Goal: Information Seeking & Learning: Learn about a topic

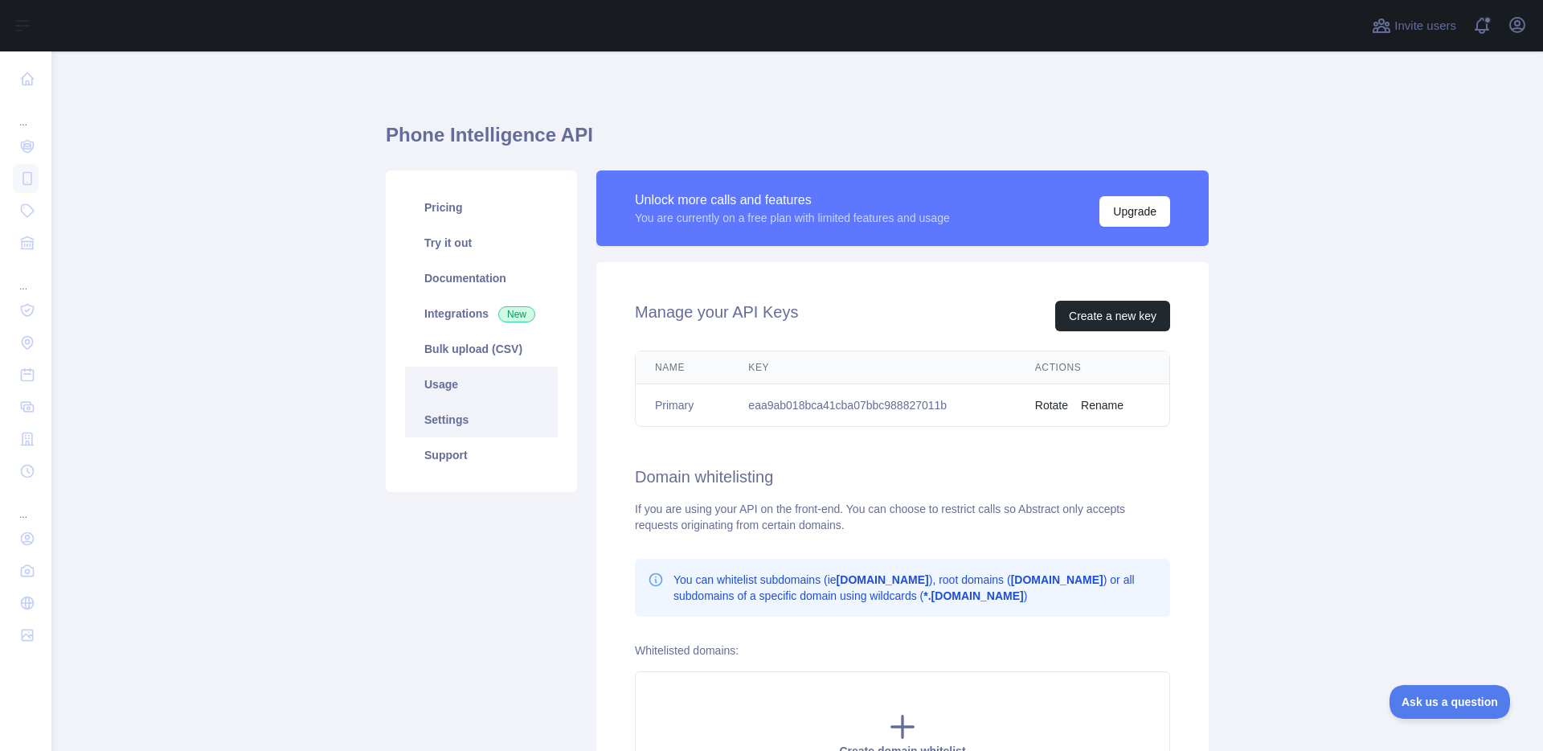
click at [458, 381] on link "Usage" at bounding box center [481, 384] width 153 height 35
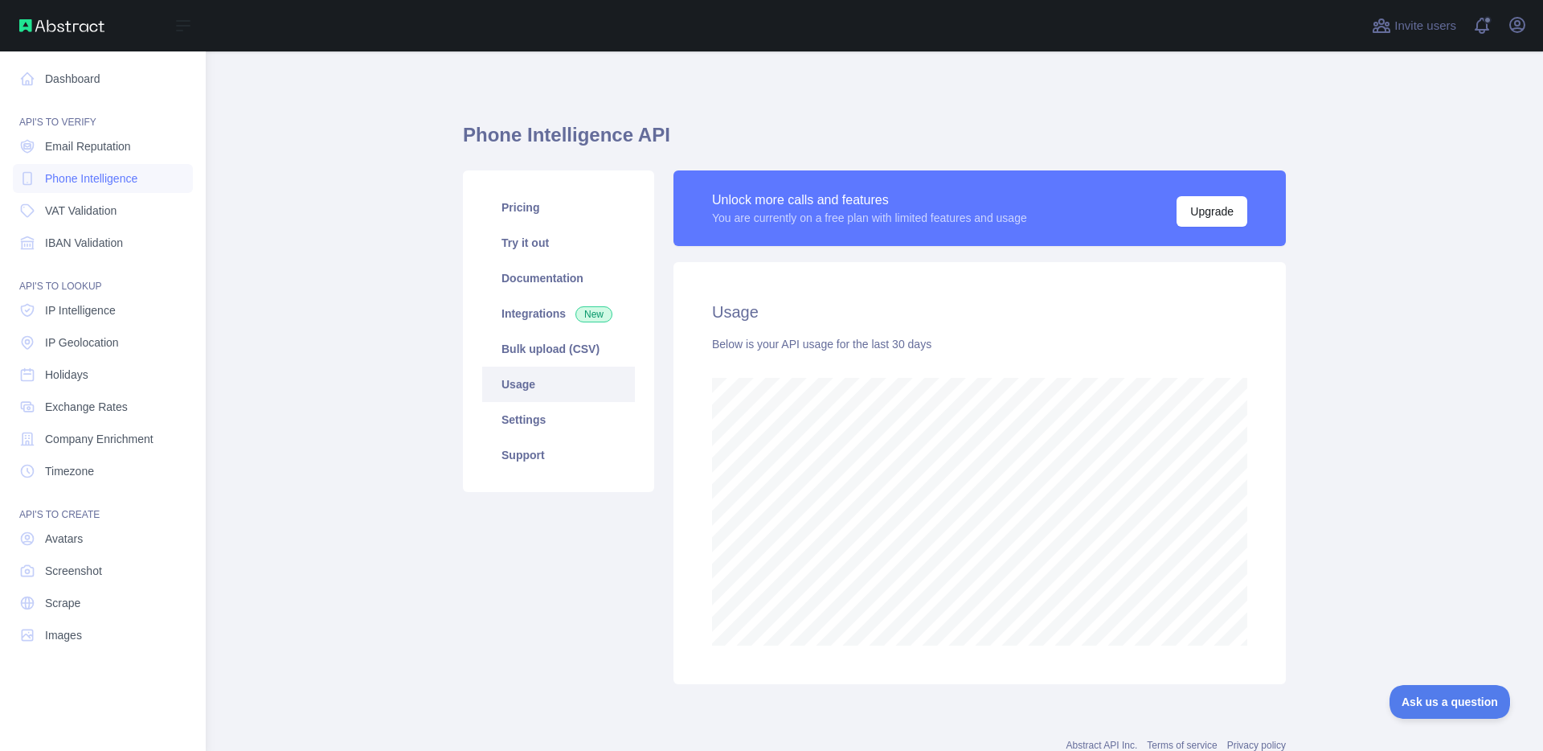
scroll to position [803207, 802580]
click at [64, 178] on span "Phone Intelligence" at bounding box center [91, 178] width 92 height 16
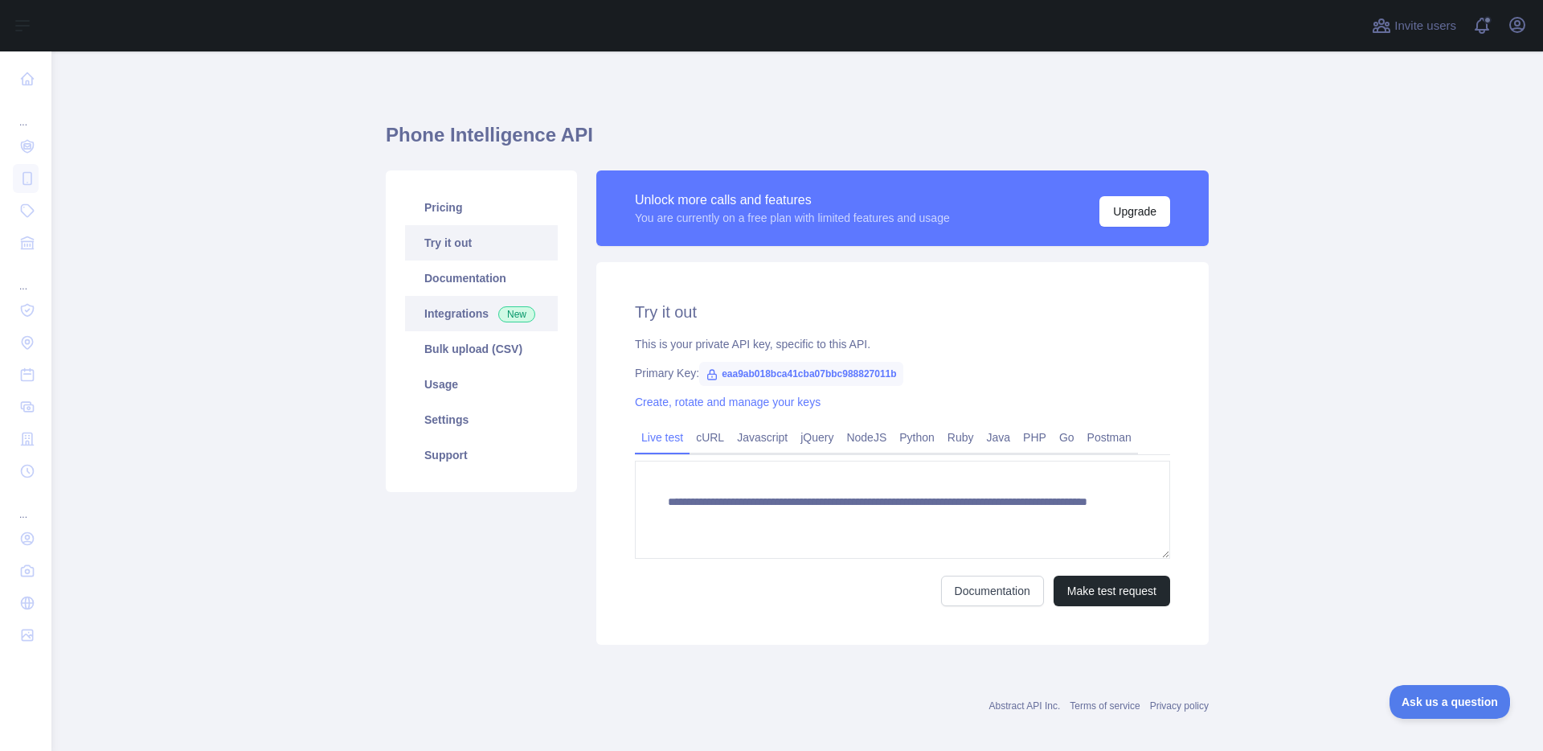
click at [478, 311] on link "Integrations New" at bounding box center [481, 313] width 153 height 35
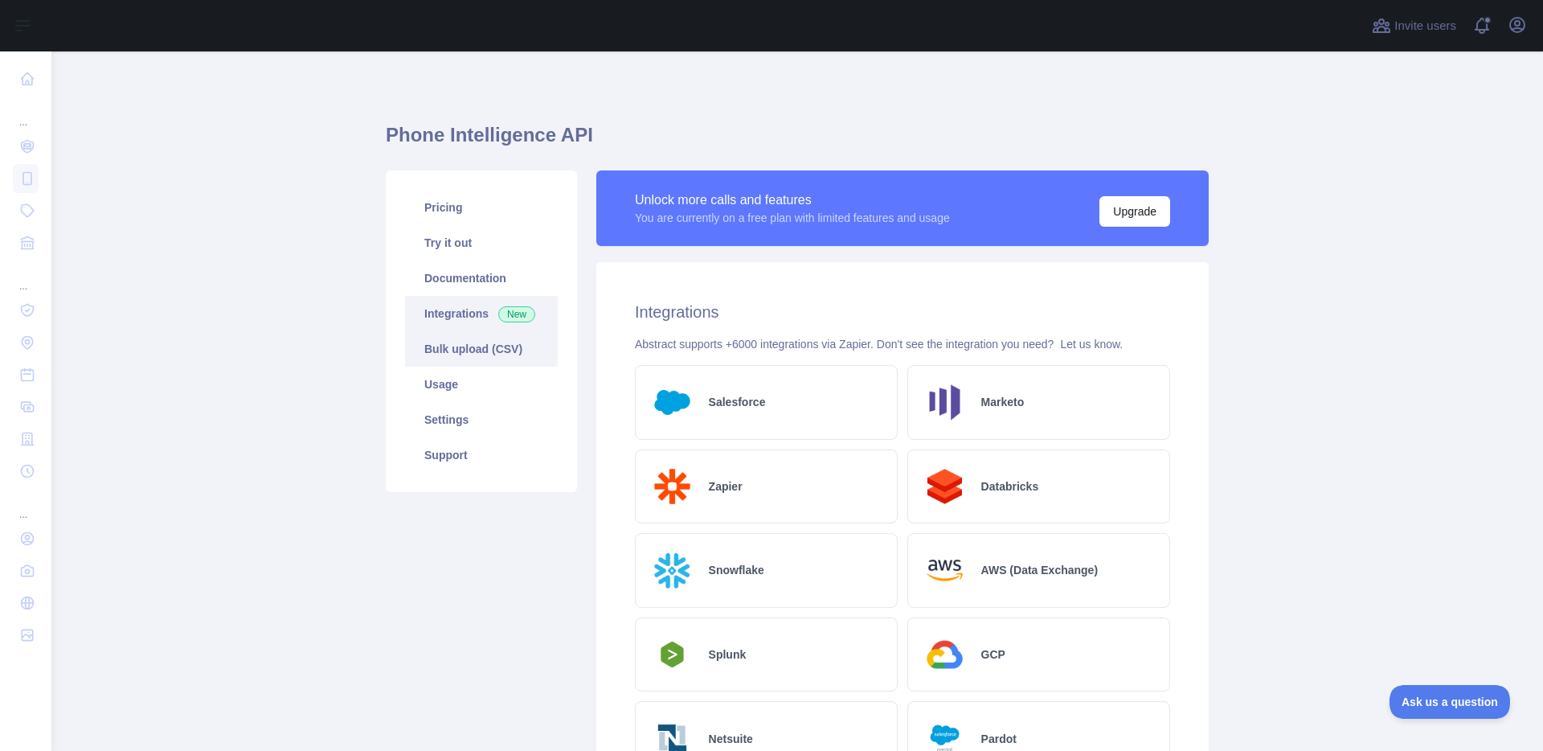
click at [476, 349] on link "Bulk upload (CSV)" at bounding box center [481, 348] width 153 height 35
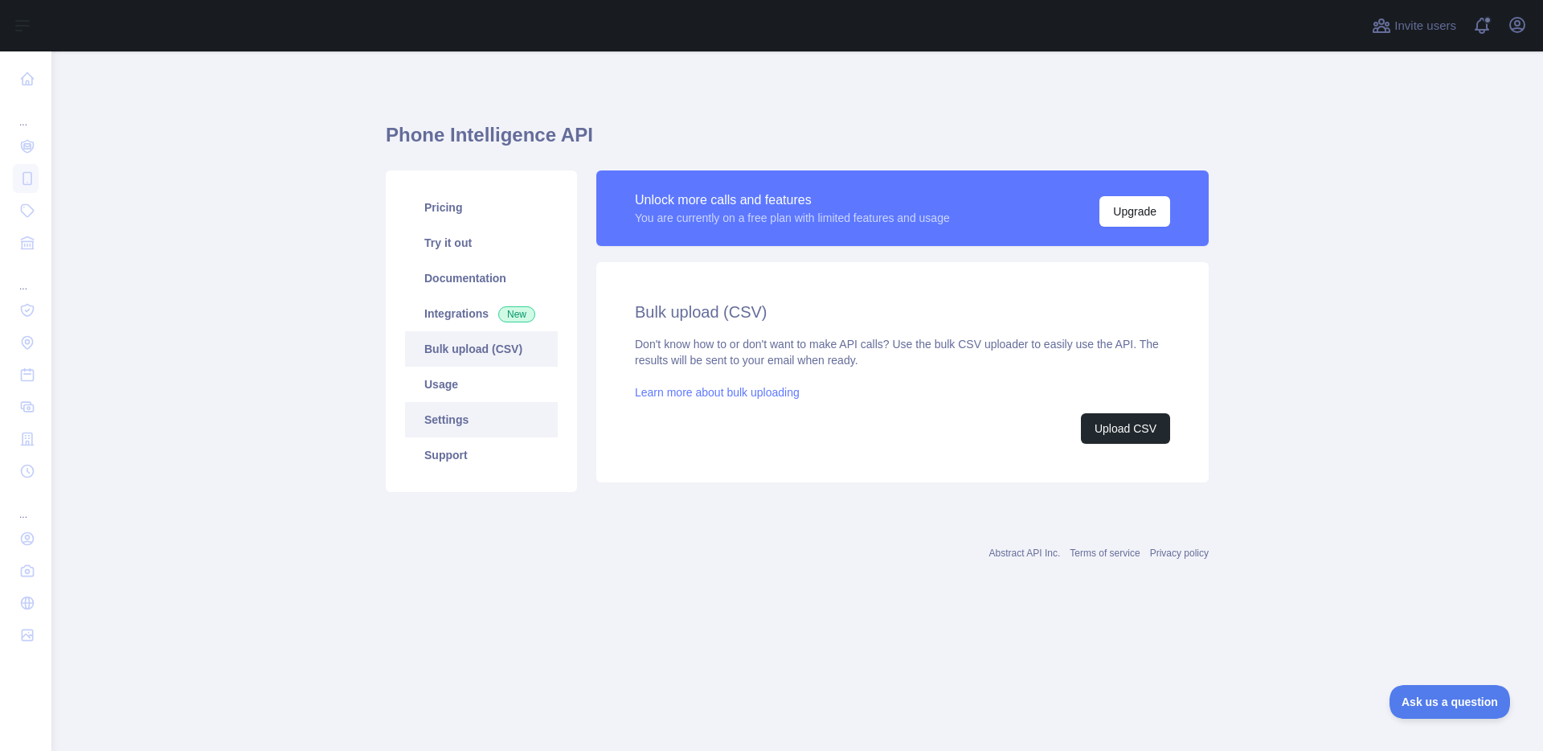
click at [450, 420] on link "Settings" at bounding box center [481, 419] width 153 height 35
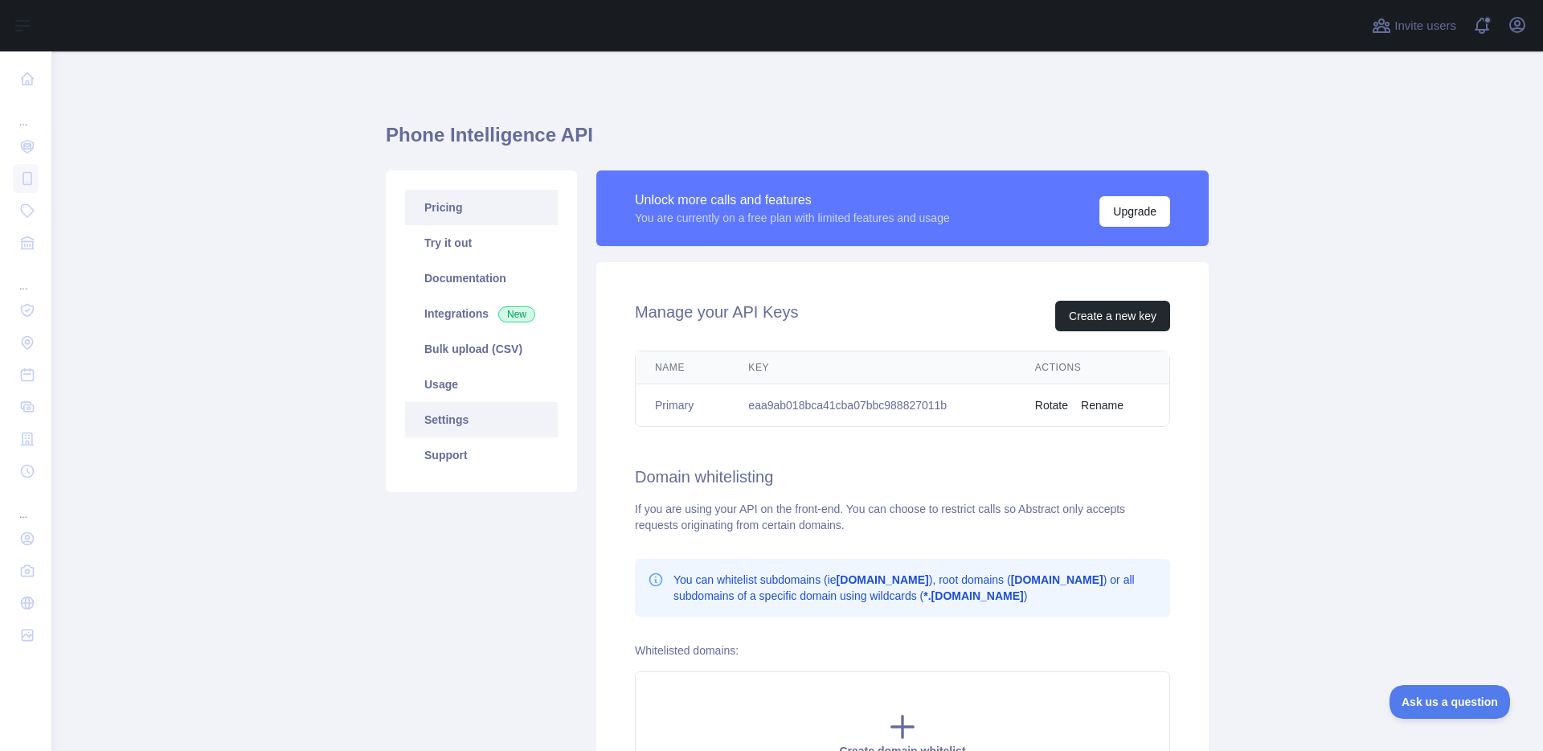
click at [437, 205] on link "Pricing" at bounding box center [481, 207] width 153 height 35
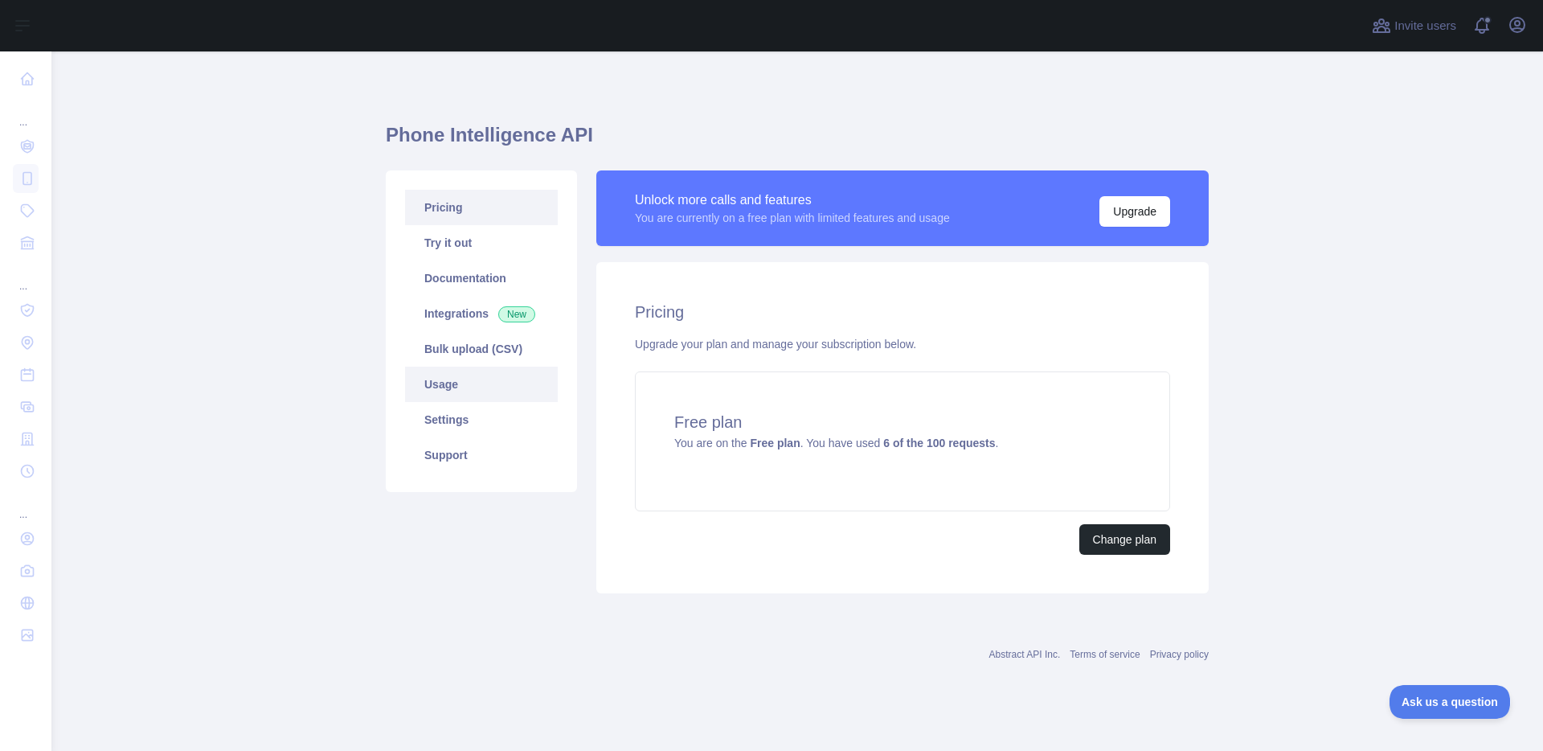
click at [445, 382] on link "Usage" at bounding box center [481, 384] width 153 height 35
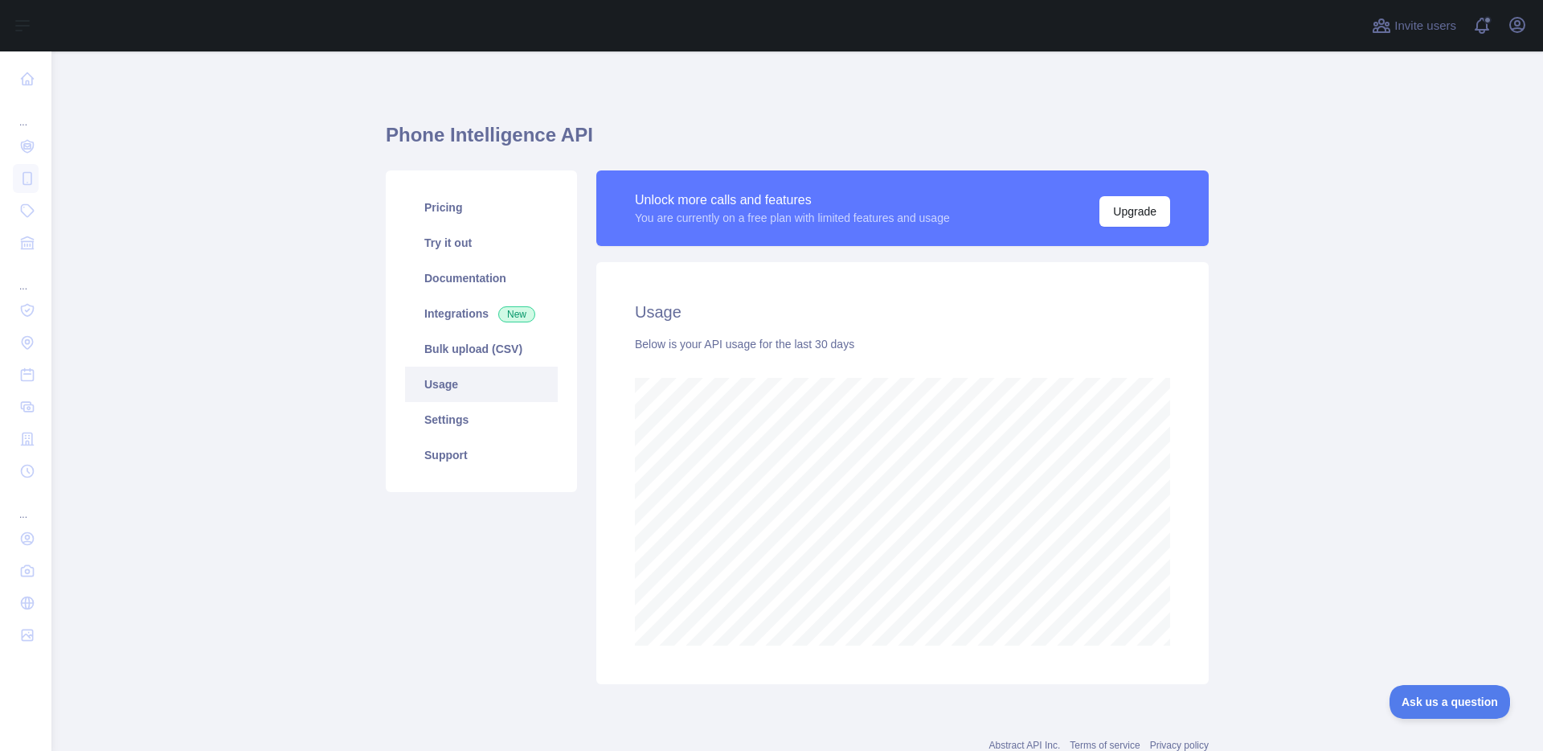
scroll to position [699, 1480]
